Goal: Task Accomplishment & Management: Manage account settings

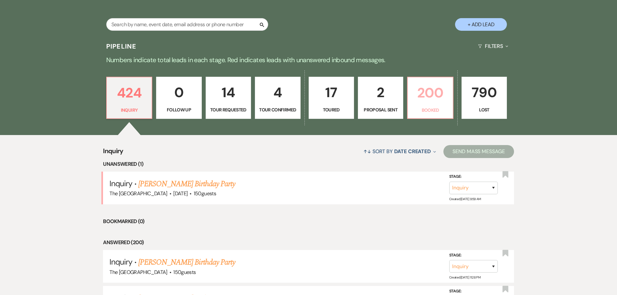
click at [437, 106] on link "200 Booked" at bounding box center [430, 98] width 46 height 42
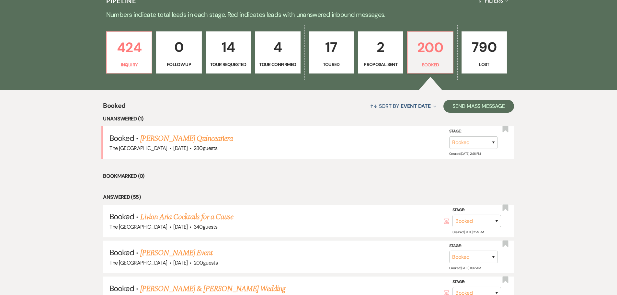
scroll to position [227, 0]
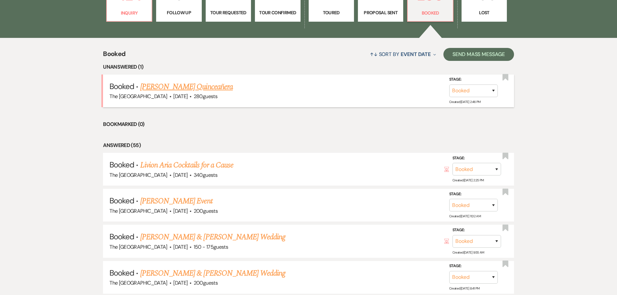
click at [153, 87] on link "[PERSON_NAME] Quinceañera" at bounding box center [186, 87] width 93 height 12
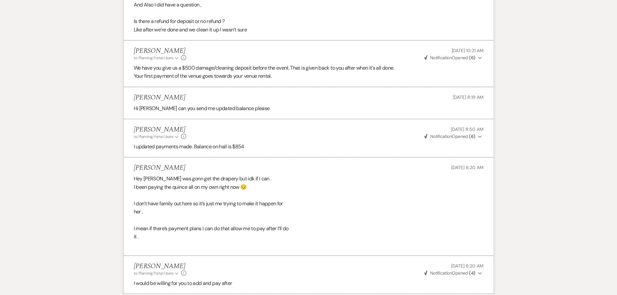
scroll to position [131, 0]
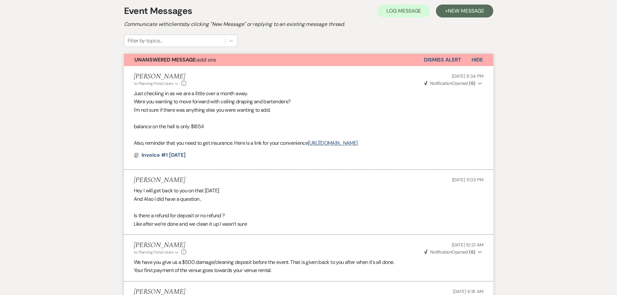
click at [451, 61] on button "Dismiss Alert" at bounding box center [442, 60] width 37 height 12
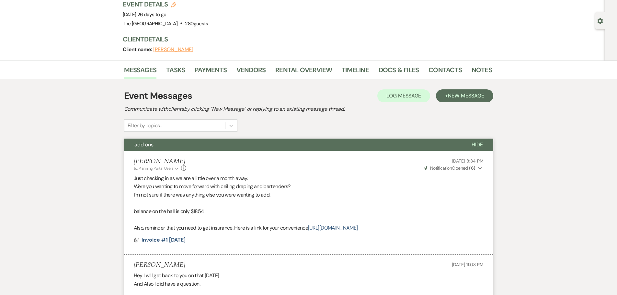
scroll to position [0, 0]
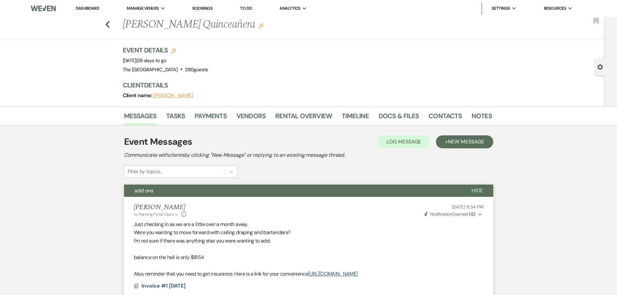
click at [88, 7] on link "Dashboard" at bounding box center [87, 9] width 23 height 6
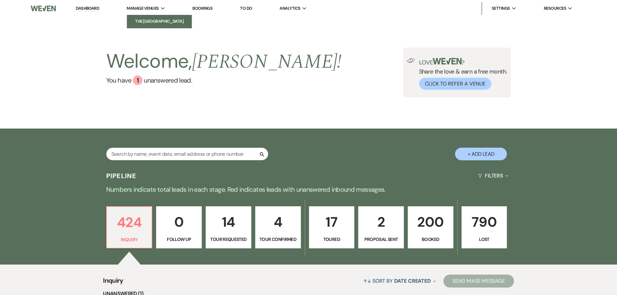
click at [151, 19] on li "The [GEOGRAPHIC_DATA]" at bounding box center [159, 21] width 58 height 6
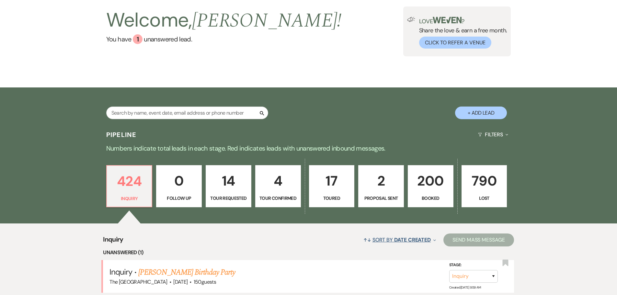
scroll to position [97, 0]
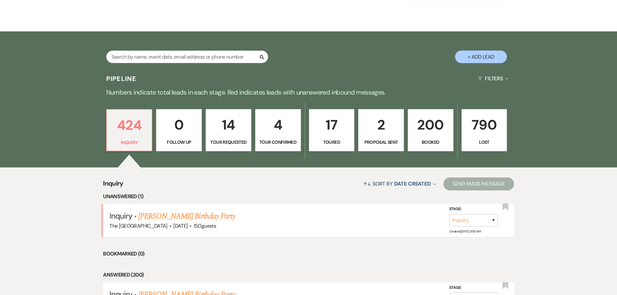
click at [420, 136] on link "200 Booked" at bounding box center [431, 130] width 46 height 42
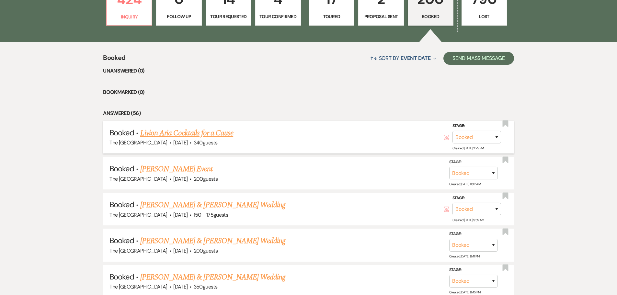
scroll to position [227, 0]
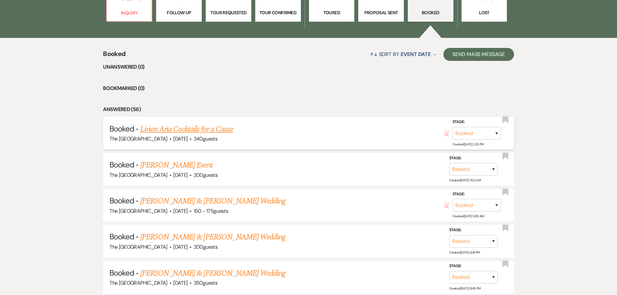
click at [206, 126] on link "Livion Aria Cocktails for a Cause" at bounding box center [186, 129] width 93 height 12
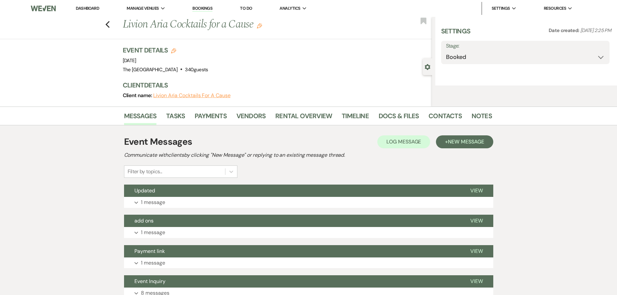
select select "5"
select select "7"
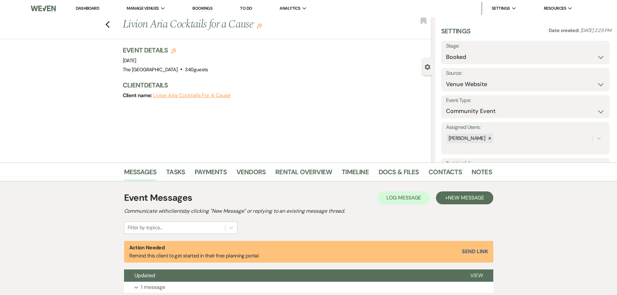
click at [306, 181] on div "Messages Tasks Payments Vendors Rental Overview Timeline Docs & Files Contacts …" at bounding box center [308, 172] width 617 height 19
click at [306, 177] on link "Rental Overview" at bounding box center [303, 174] width 57 height 14
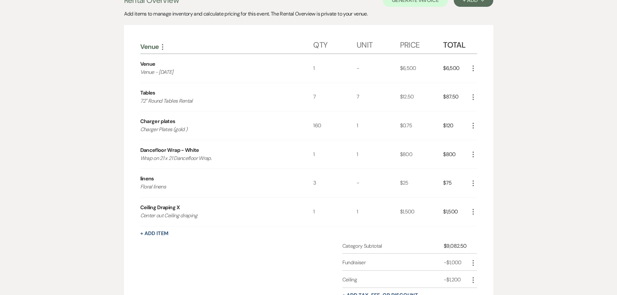
scroll to position [194, 0]
click at [165, 235] on button "+ Add Item" at bounding box center [154, 233] width 28 height 5
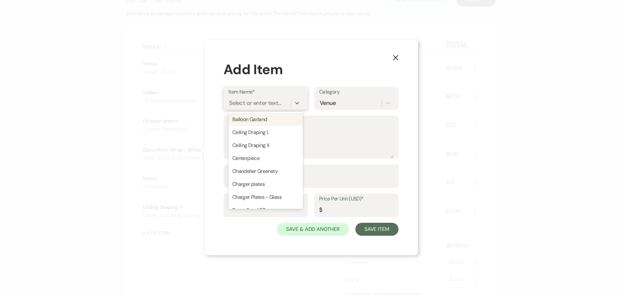
click at [263, 106] on div "Select or enter text..." at bounding box center [255, 103] width 52 height 9
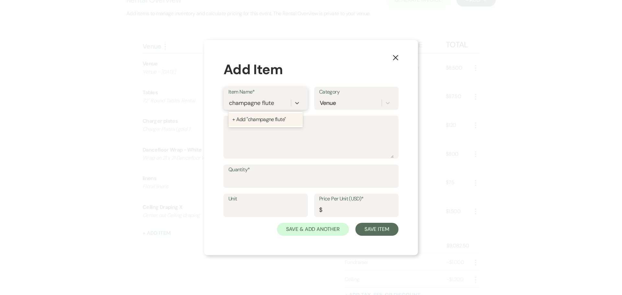
type input "champagne flutes"
type textarea "Champagne Flutes"
type input "130"
click at [236, 213] on input "Unit" at bounding box center [265, 210] width 75 height 13
type input "130"
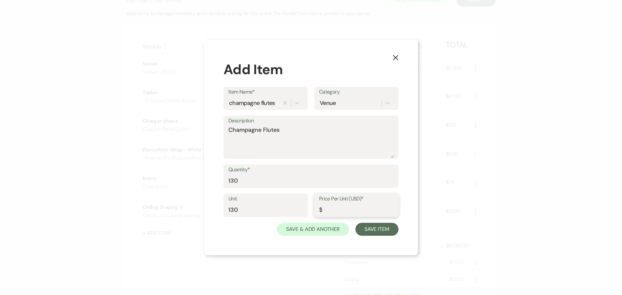
click at [330, 208] on input "Price Per Unit (USD)*" at bounding box center [356, 210] width 75 height 13
type input ".75"
click at [374, 234] on button "Save Item" at bounding box center [377, 229] width 43 height 13
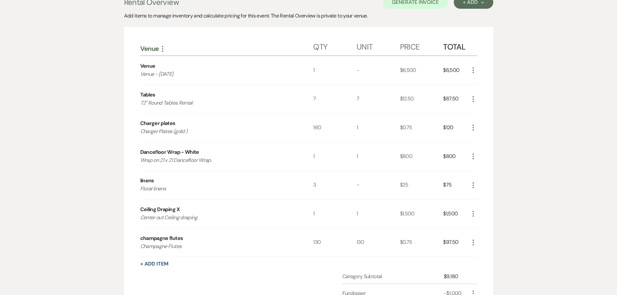
scroll to position [65, 0]
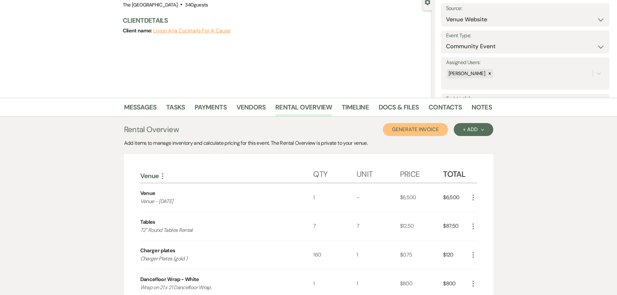
click at [426, 132] on button "Generate Invoice" at bounding box center [415, 129] width 65 height 13
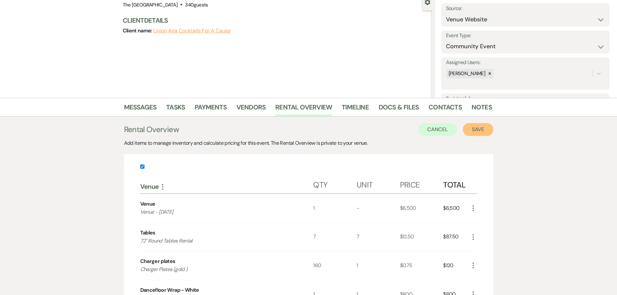
click at [484, 133] on button "Save" at bounding box center [478, 129] width 30 height 13
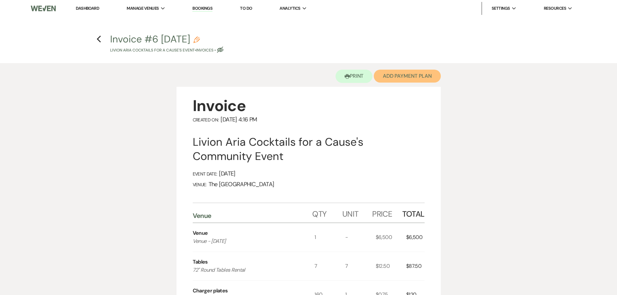
click at [412, 76] on button "Add Payment Plan" at bounding box center [407, 76] width 67 height 13
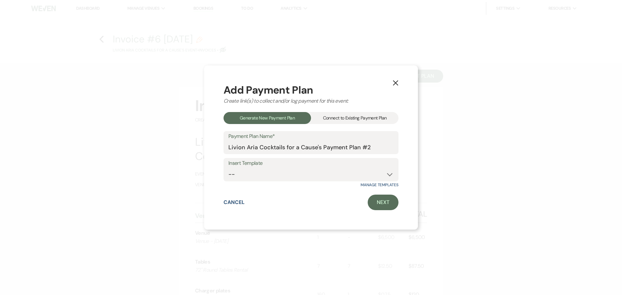
click at [361, 116] on div "Connect to Existing Payment Plan" at bounding box center [355, 118] width 88 height 12
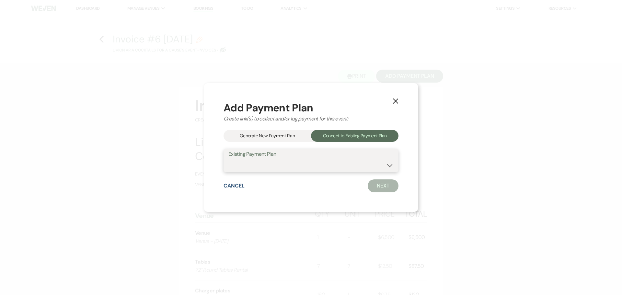
click at [351, 164] on select "Venue 10/11/25" at bounding box center [310, 165] width 165 height 13
select select "13980"
click at [228, 159] on select "Venue 10/11/25" at bounding box center [310, 165] width 165 height 13
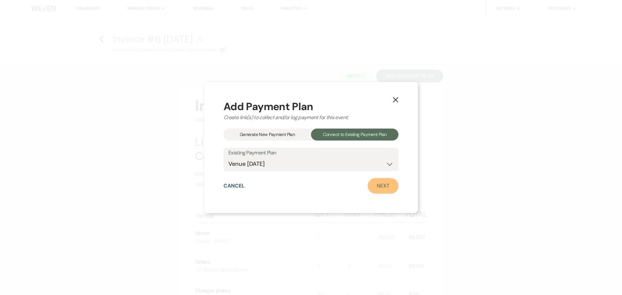
click at [386, 188] on link "Next" at bounding box center [383, 186] width 31 height 16
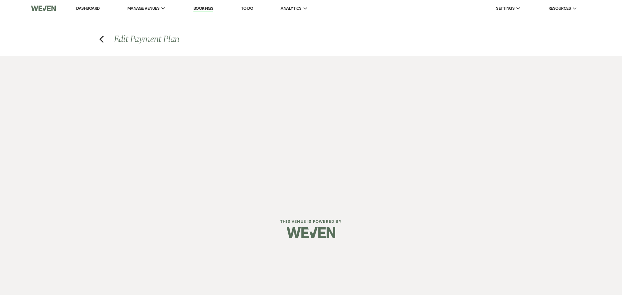
select select "29857"
select select "1"
select select "2"
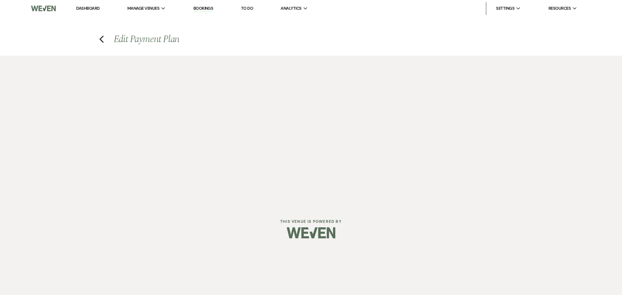
select select "flat"
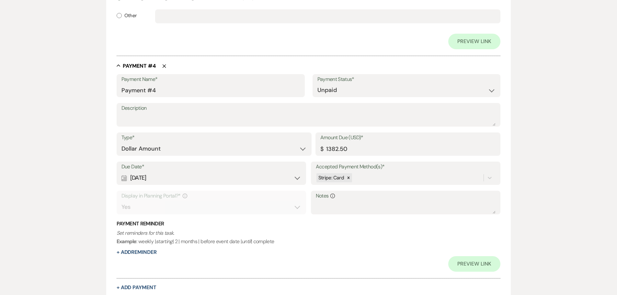
scroll to position [819, 0]
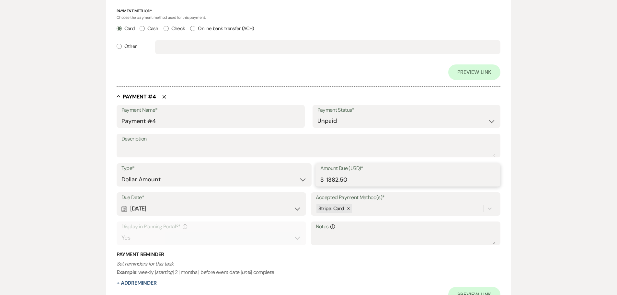
drag, startPoint x: 354, startPoint y: 179, endPoint x: 320, endPoint y: 183, distance: 33.7
click at [322, 184] on input "1382.50" at bounding box center [409, 179] width 176 height 13
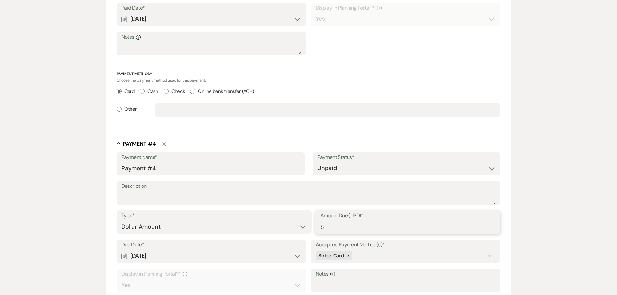
scroll to position [725, 0]
click at [350, 225] on input "Amount Due (USD)*" at bounding box center [409, 227] width 176 height 13
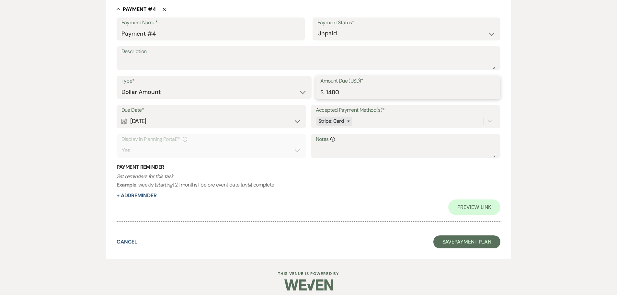
scroll to position [912, 0]
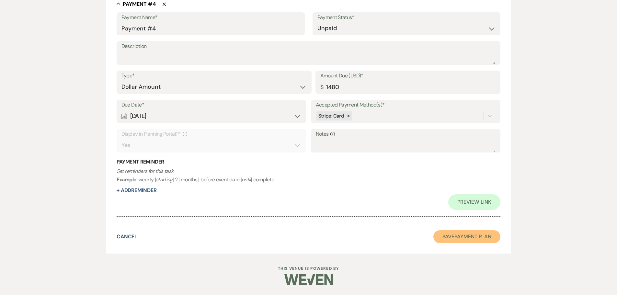
type input "1480.00"
click at [456, 238] on button "Save Payment Plan" at bounding box center [467, 236] width 67 height 13
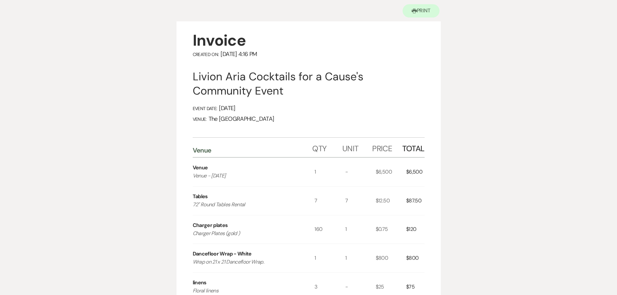
scroll to position [65, 0]
